Goal: Task Accomplishment & Management: Manage account settings

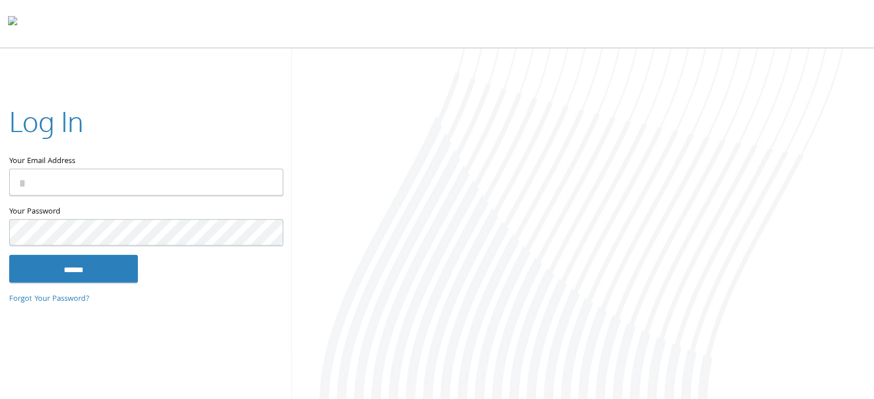
click at [84, 175] on input "Your Email Address" at bounding box center [146, 182] width 274 height 27
type input "**********"
click at [9, 255] on input "******" at bounding box center [73, 269] width 129 height 28
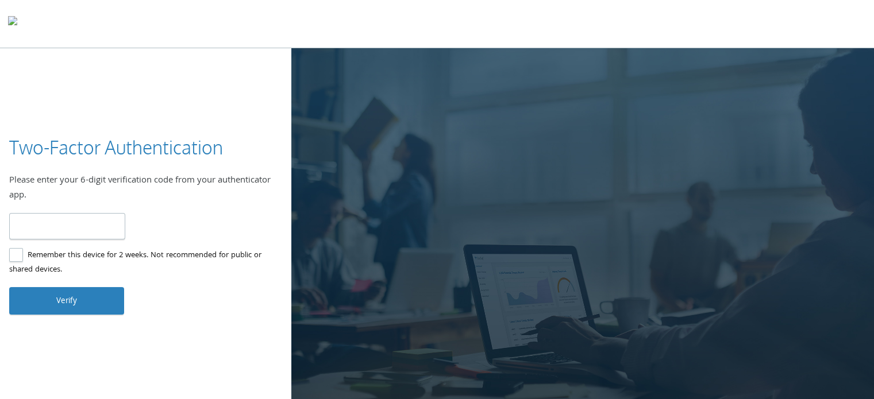
type input "******"
